Goal: Use online tool/utility: Utilize a website feature to perform a specific function

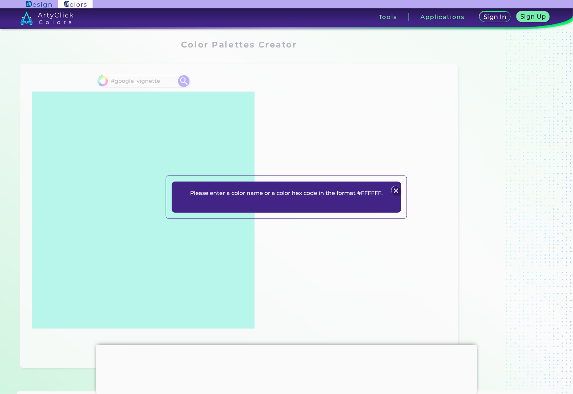
click at [394, 186] on img at bounding box center [395, 190] width 9 height 9
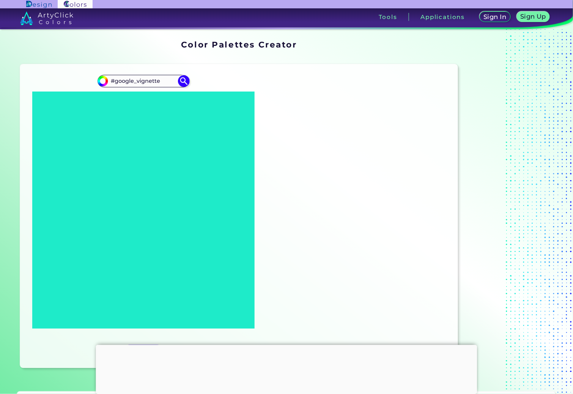
drag, startPoint x: 164, startPoint y: 88, endPoint x: 84, endPoint y: 87, distance: 80.1
click at [84, 86] on div "#000000 #google_vignette Generate Acadia" at bounding box center [143, 216] width 234 height 292
paste input "5f645a"
type input "#5f645a"
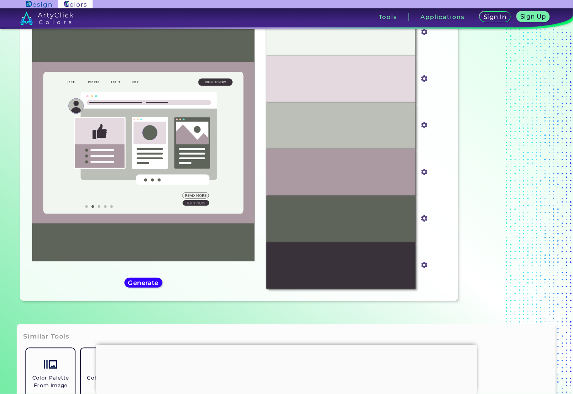
scroll to position [62, 0]
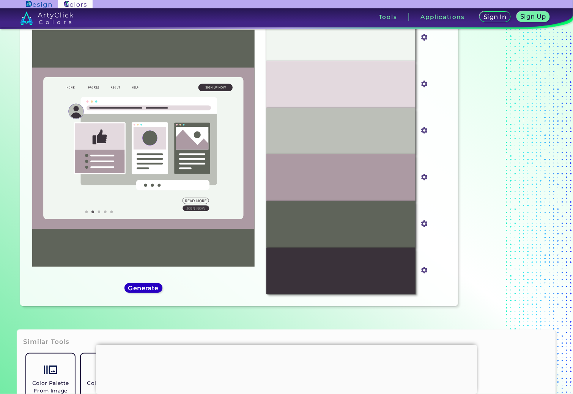
click at [149, 291] on h5 "Generate" at bounding box center [143, 288] width 28 height 6
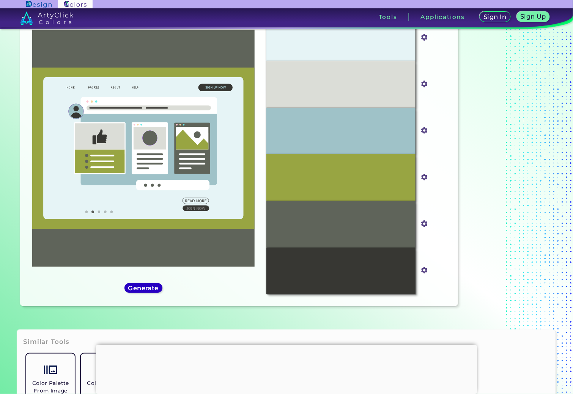
click at [154, 291] on h5 "Generate" at bounding box center [143, 288] width 28 height 6
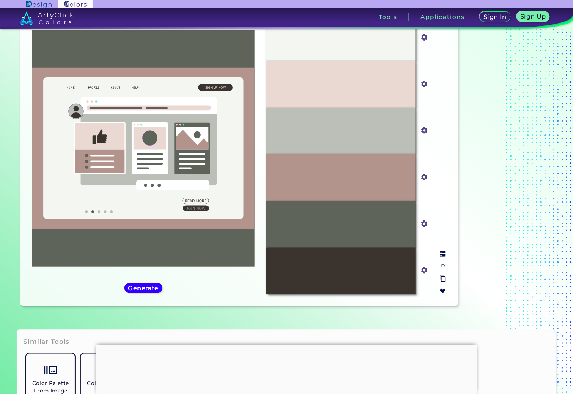
click at [440, 256] on img at bounding box center [443, 254] width 6 height 6
click at [418, 181] on input "#b3948d" at bounding box center [422, 176] width 9 height 9
click at [447, 168] on div "White Smoke #f3f6f1 Bone #ead8d3 Cotton Seed #bcbfb8 Quicksand #b3948d Carbon G…" at bounding box center [356, 154] width 192 height 292
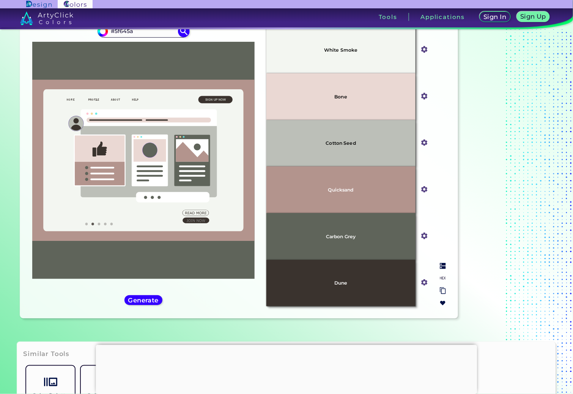
scroll to position [57, 0]
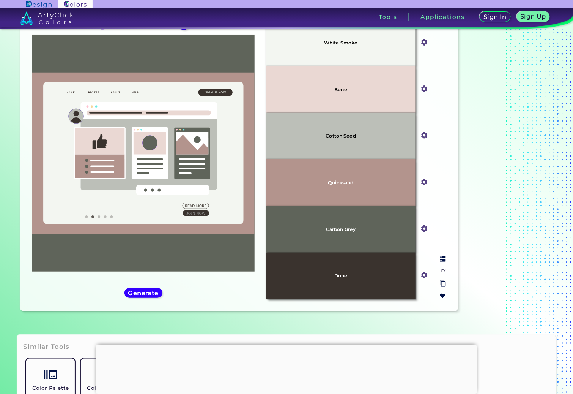
click at [440, 274] on img at bounding box center [443, 271] width 6 height 6
drag, startPoint x: 357, startPoint y: 192, endPoint x: 311, endPoint y: 195, distance: 46.0
click at [312, 194] on div "#B3948D" at bounding box center [341, 182] width 149 height 47
copy p "#B3948D"
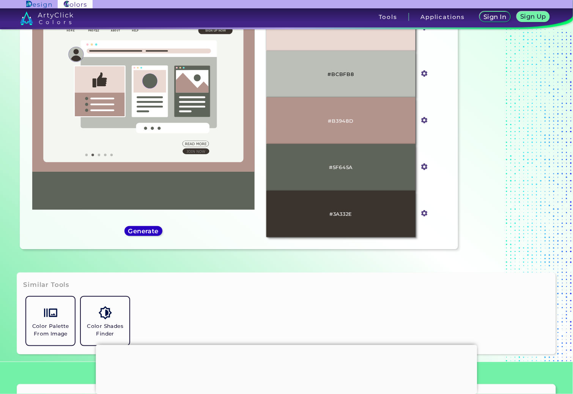
drag, startPoint x: 155, startPoint y: 240, endPoint x: 169, endPoint y: 240, distance: 14.0
click at [156, 234] on h5 "Generate" at bounding box center [143, 231] width 28 height 6
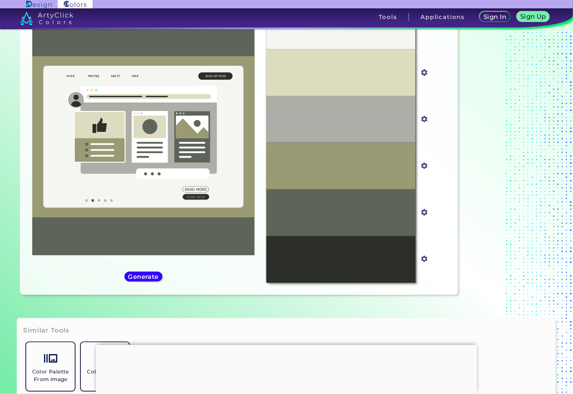
scroll to position [67, 0]
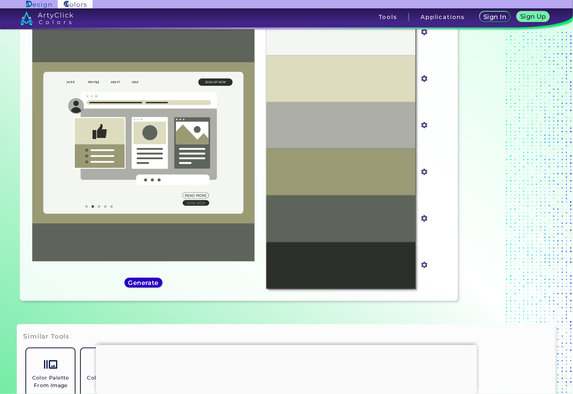
click at [153, 286] on h5 "Generate" at bounding box center [143, 283] width 28 height 6
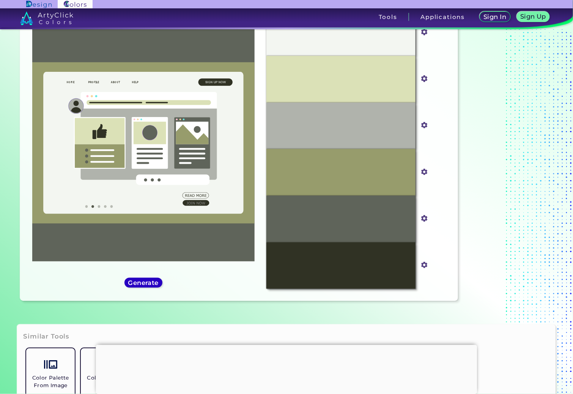
click at [153, 286] on h5 "Generate" at bounding box center [143, 283] width 28 height 6
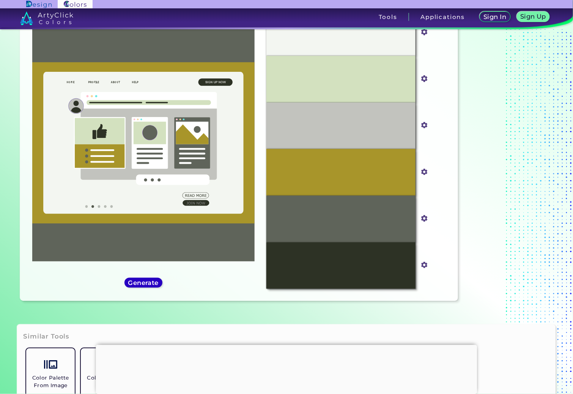
click at [153, 286] on h5 "Generate" at bounding box center [143, 283] width 28 height 6
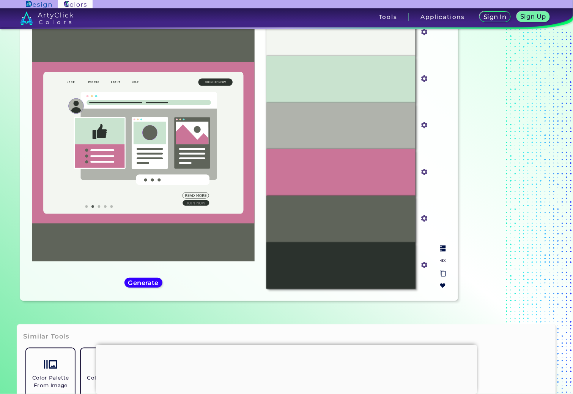
click at [440, 249] on img at bounding box center [443, 248] width 6 height 6
click at [440, 264] on img at bounding box center [443, 260] width 6 height 6
drag, startPoint x: 362, startPoint y: 182, endPoint x: 312, endPoint y: 182, distance: 50.1
click at [312, 182] on div "#CA7598" at bounding box center [341, 172] width 149 height 47
copy p "#CA7598"
